Goal: Communication & Community: Answer question/provide support

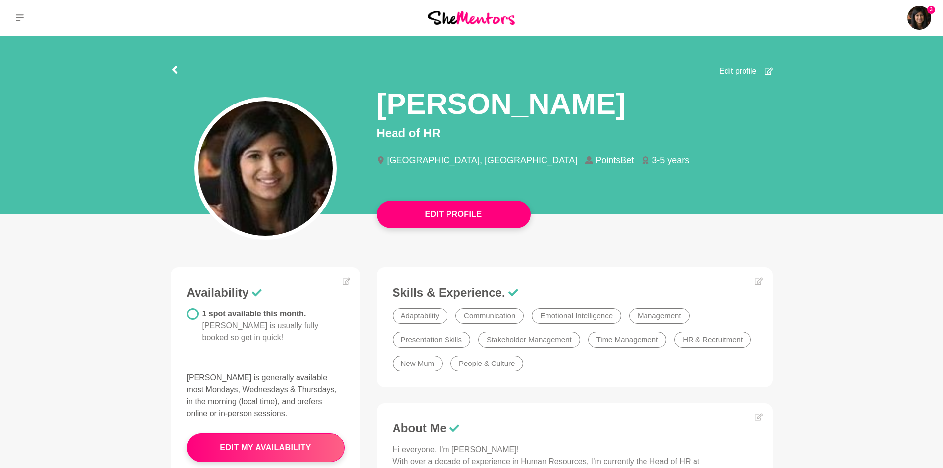
click at [467, 16] on img at bounding box center [471, 17] width 87 height 13
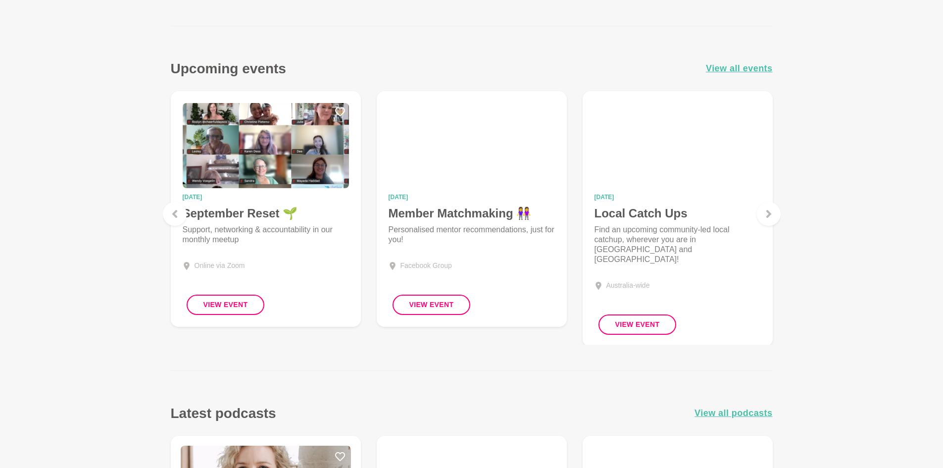
scroll to position [990, 0]
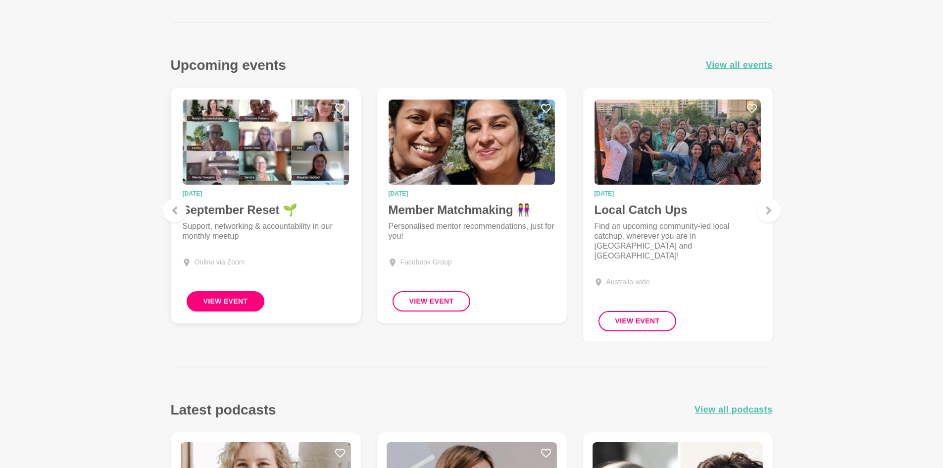
click at [220, 302] on button "View Event" at bounding box center [226, 301] width 78 height 20
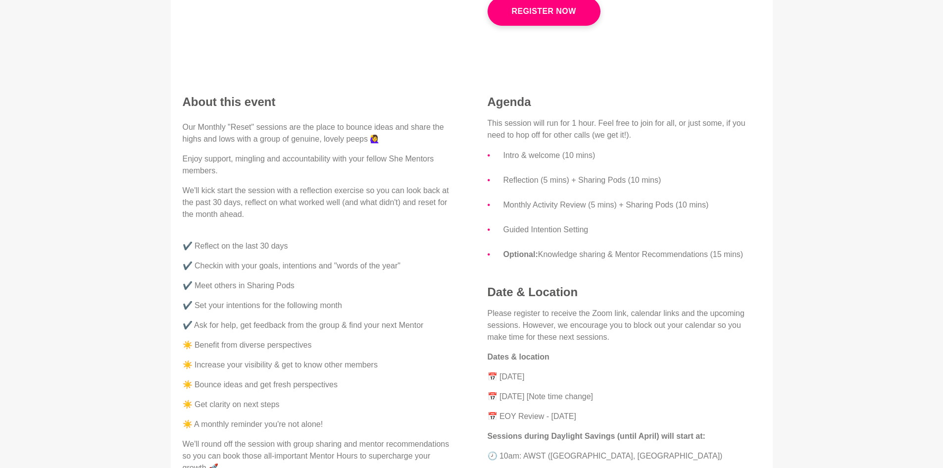
scroll to position [247, 0]
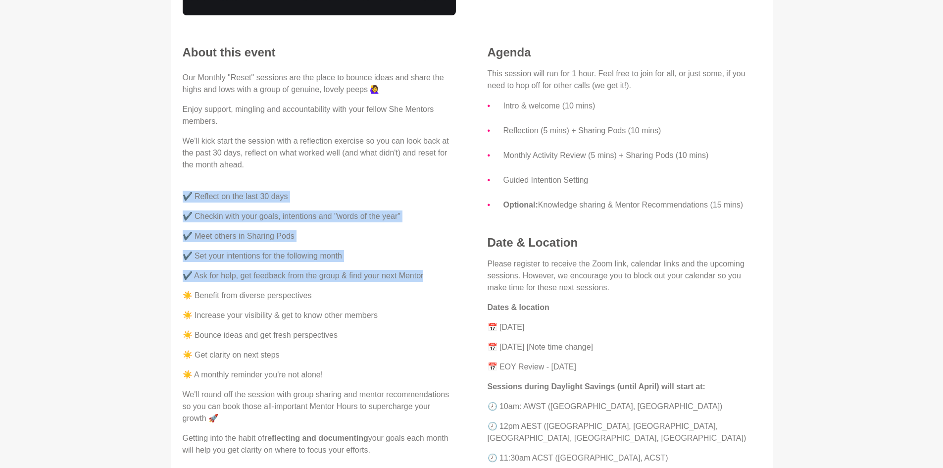
drag, startPoint x: 182, startPoint y: 196, endPoint x: 430, endPoint y: 280, distance: 261.2
click at [430, 280] on div "Our Monthly "Reset" sessions are the place to bounce ideas and share the highs …" at bounding box center [319, 264] width 273 height 384
copy div "✔️ Reflect on the last 30 days ✔️ Checkin with your goals, intentions and "word…"
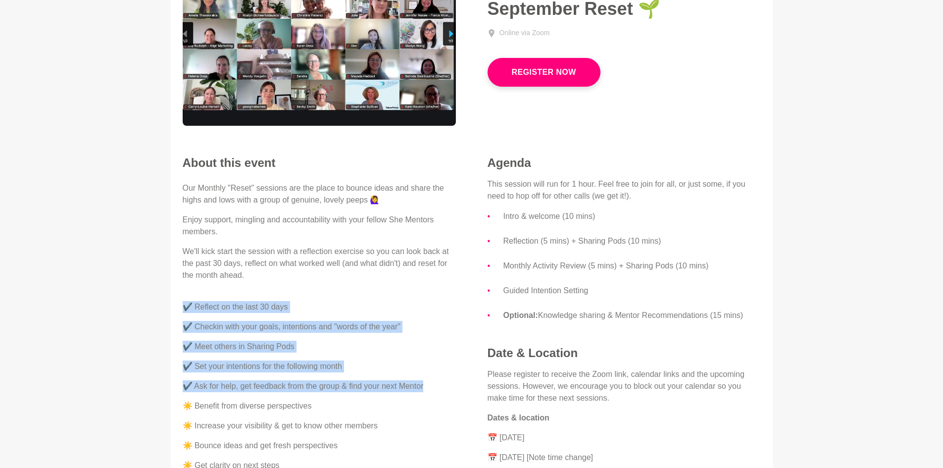
scroll to position [49, 0]
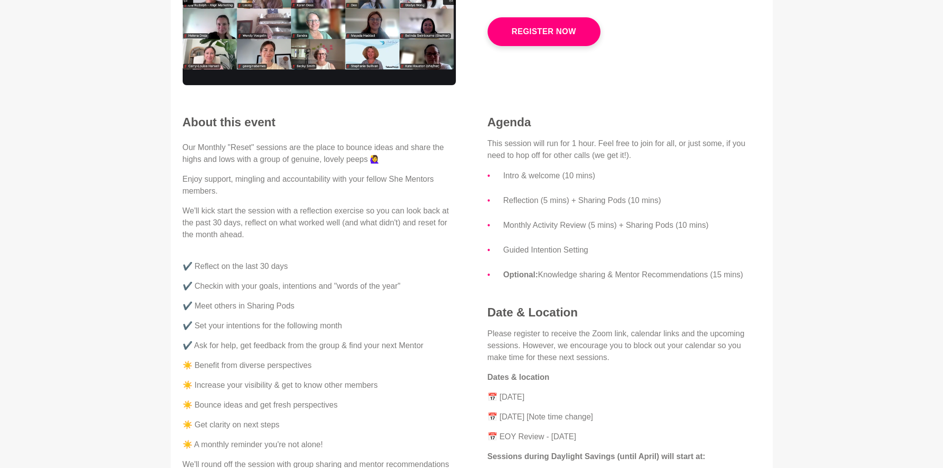
scroll to position [148, 0]
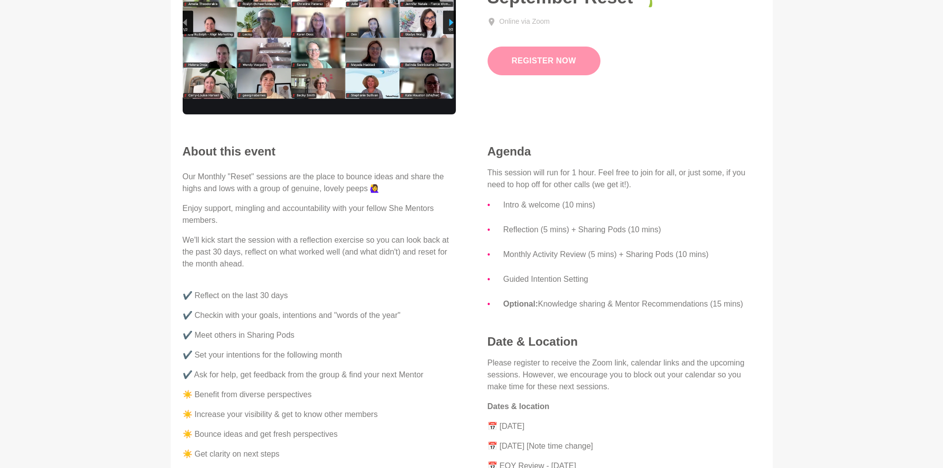
click at [526, 47] on link "Register Now" at bounding box center [543, 61] width 113 height 29
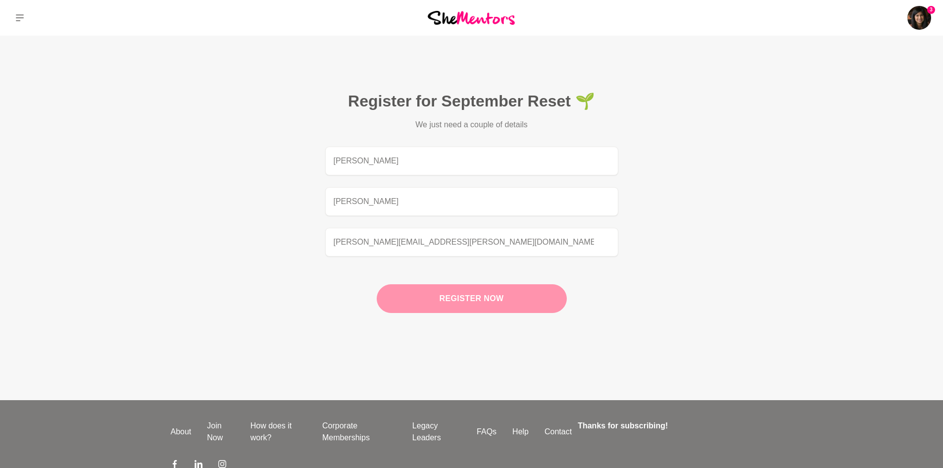
click at [497, 289] on button "Register now" at bounding box center [472, 298] width 190 height 29
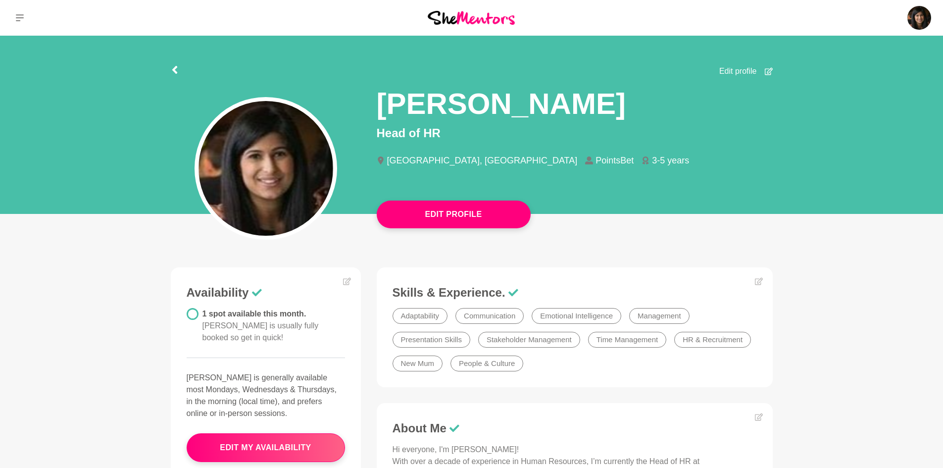
click at [479, 13] on img at bounding box center [471, 17] width 87 height 13
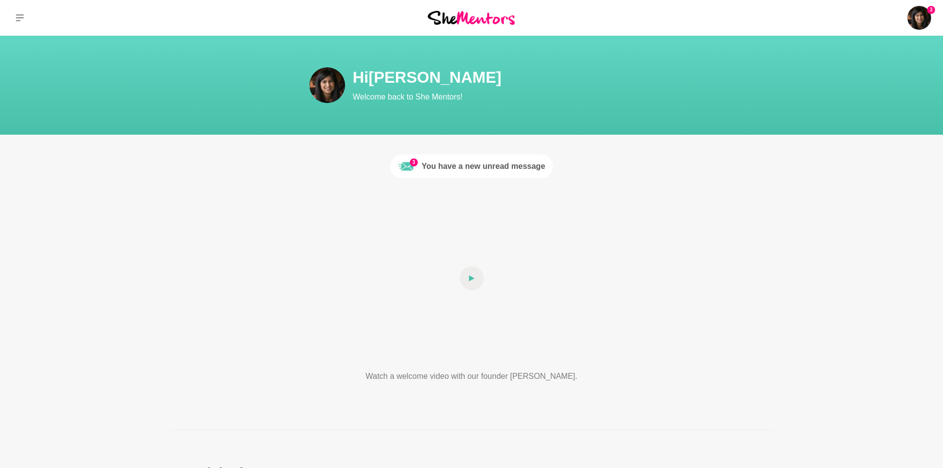
click at [494, 164] on div "You have a new unread message" at bounding box center [484, 166] width 124 height 12
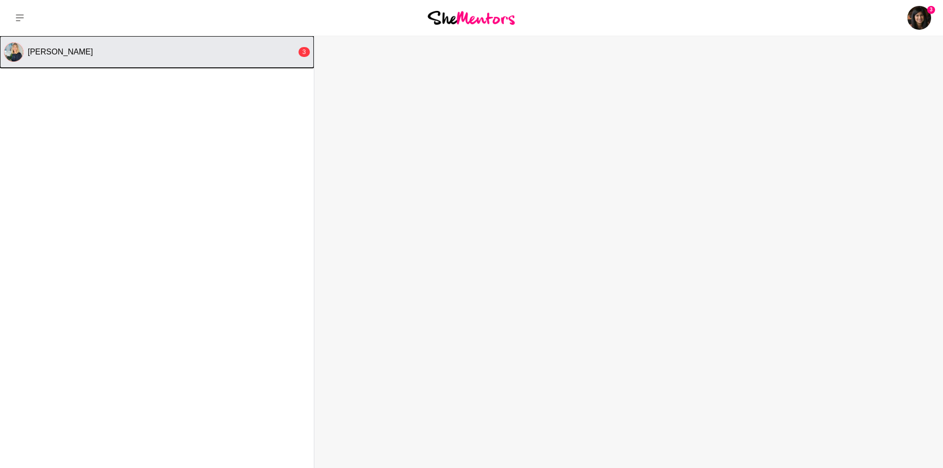
click at [218, 43] on button "Laura Thain 3" at bounding box center [157, 52] width 314 height 32
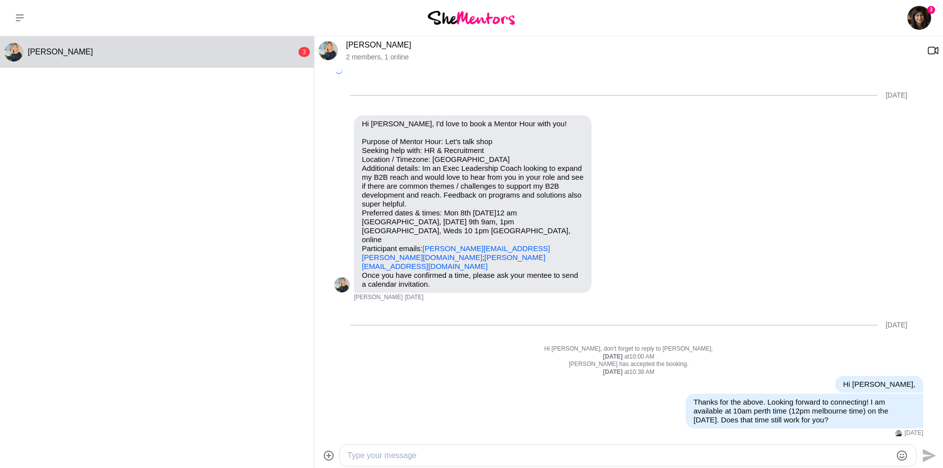
scroll to position [133, 0]
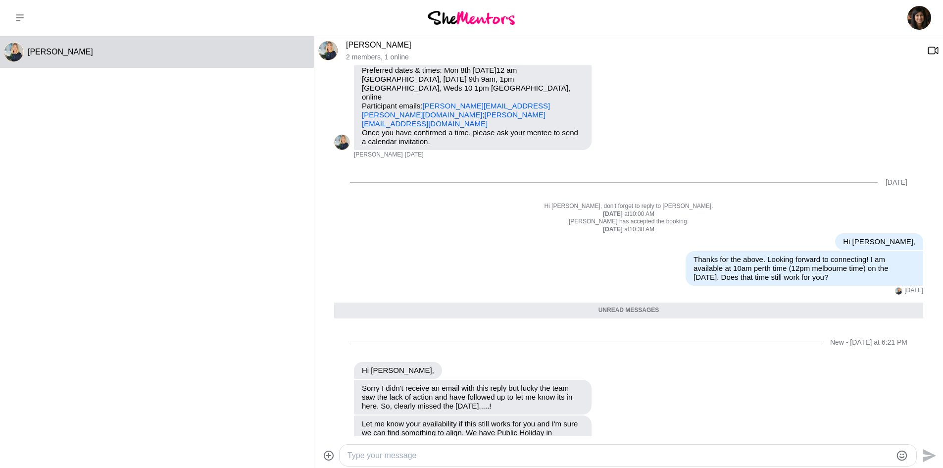
click at [259, 309] on div "Laura Thain" at bounding box center [157, 249] width 314 height 427
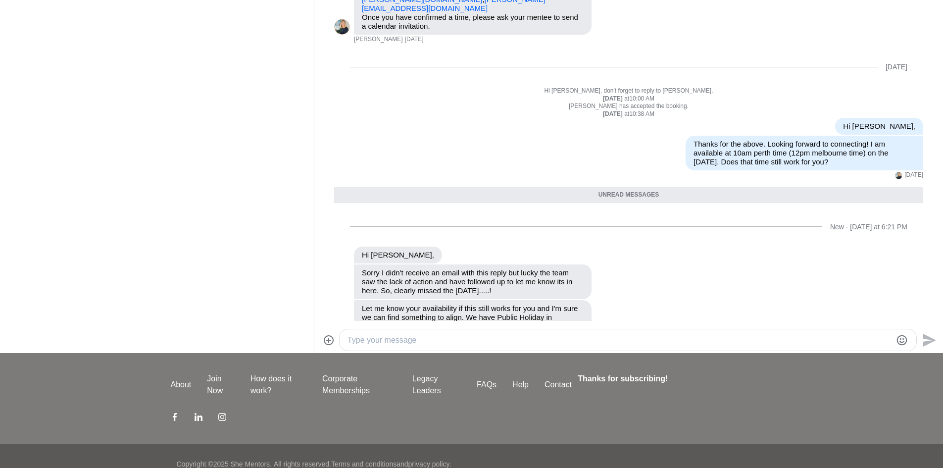
scroll to position [131, 0]
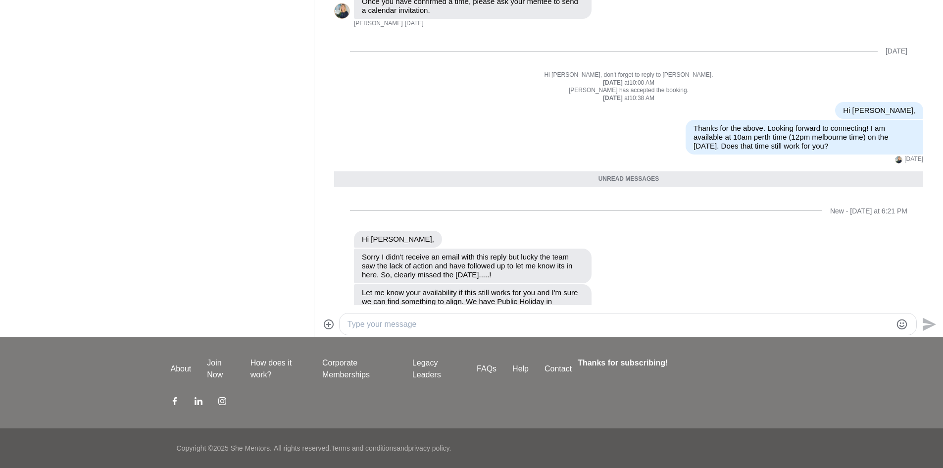
click at [446, 332] on div at bounding box center [627, 323] width 576 height 21
click at [446, 326] on textarea "Type your message" at bounding box center [619, 324] width 544 height 12
click at [375, 316] on div at bounding box center [627, 323] width 576 height 21
click at [376, 320] on textarea "Type your message" at bounding box center [619, 324] width 544 height 12
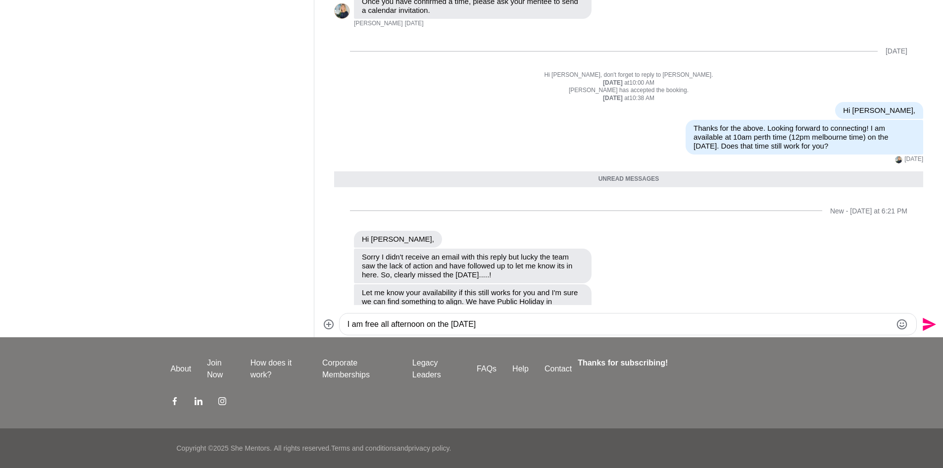
drag, startPoint x: 545, startPoint y: 324, endPoint x: 275, endPoint y: 302, distance: 271.1
click at [275, 302] on div "Laura Thain Laura Thain 2 members , 1 online 08/29/2025 Reply Pin Mark as unrea…" at bounding box center [471, 121] width 943 height 432
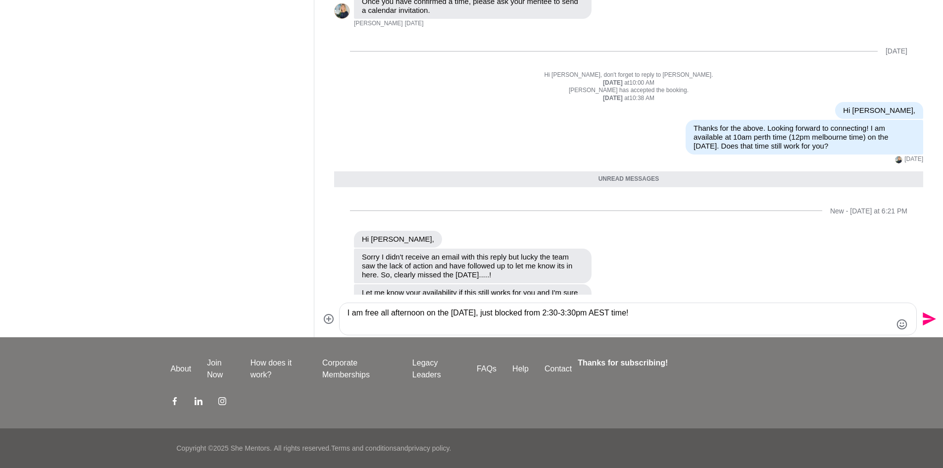
type textarea "I am free all afternoon on the 2nd of October, just blocked from 2:30-3:30pm AE…"
click at [920, 318] on icon "Send" at bounding box center [928, 319] width 16 height 16
